Goal: Browse casually

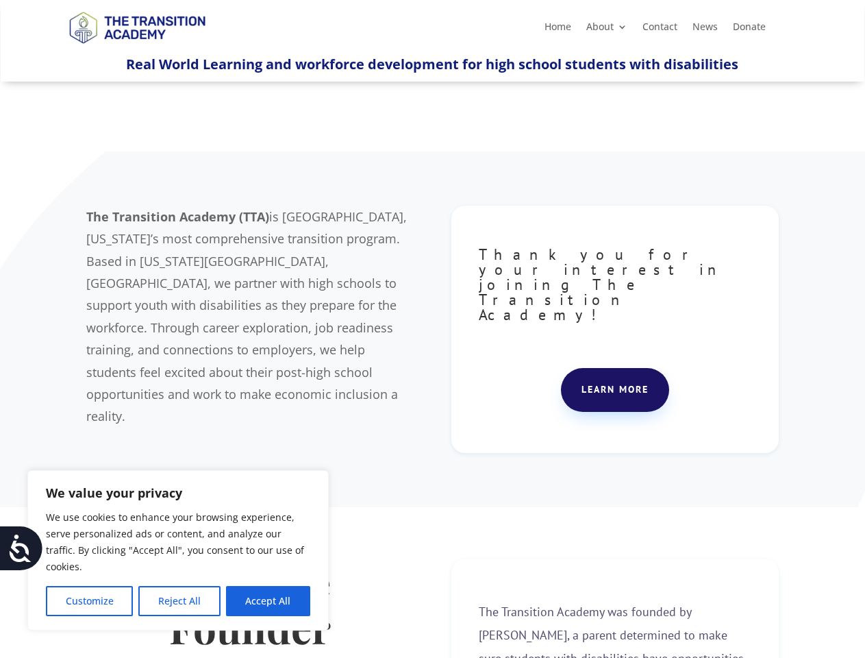
click at [432, 329] on div "The Transition Academy (TTA) is [GEOGRAPHIC_DATA], [US_STATE]’s most comprehens…" at bounding box center [432, 329] width 692 height 282
click at [89, 601] on button "Customize" at bounding box center [89, 601] width 87 height 30
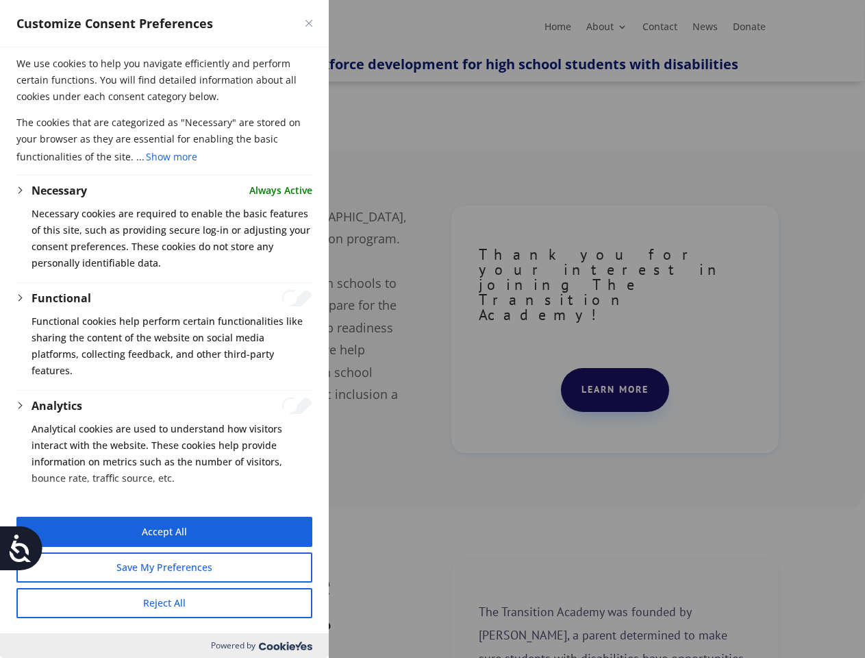
click at [179, 601] on div at bounding box center [432, 329] width 865 height 658
click at [268, 601] on div at bounding box center [432, 329] width 865 height 658
click at [21, 548] on icon at bounding box center [20, 547] width 27 height 27
click at [339, 0] on div at bounding box center [432, 329] width 865 height 658
click at [303, 0] on div "Customize Consent Preferences" at bounding box center [164, 23] width 329 height 47
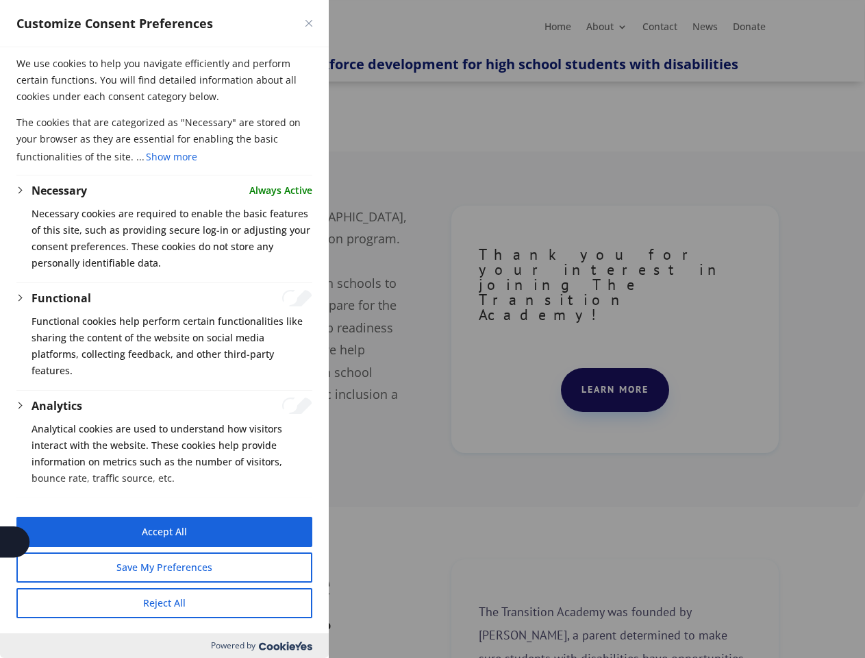
click at [292, 0] on div "Customize Consent Preferences" at bounding box center [164, 23] width 329 height 47
click at [432, 329] on div at bounding box center [432, 329] width 865 height 658
